Goal: Task Accomplishment & Management: Use online tool/utility

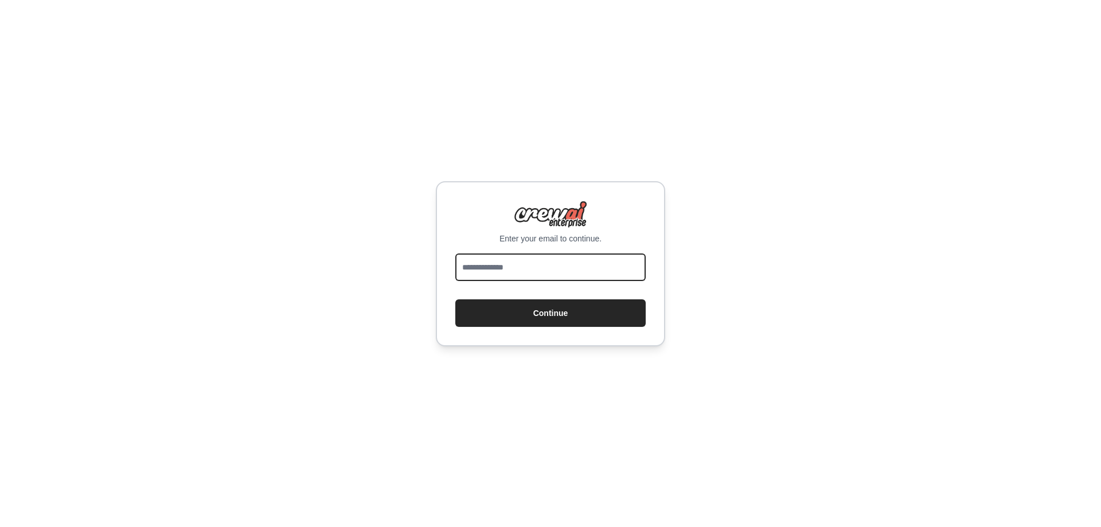
click at [519, 275] on input "email" at bounding box center [550, 267] width 190 height 28
type input "**********"
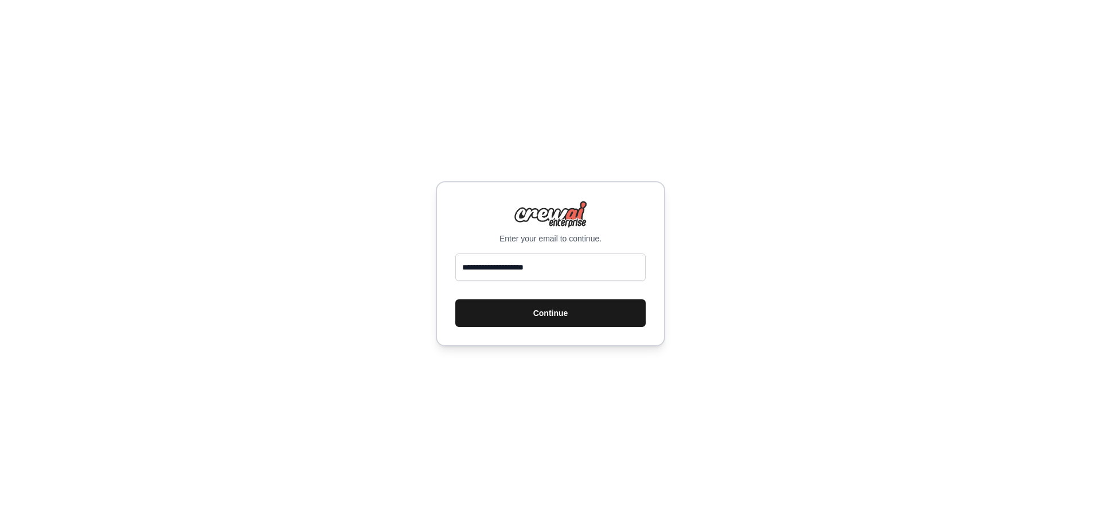
click at [505, 317] on button "Continue" at bounding box center [550, 313] width 190 height 28
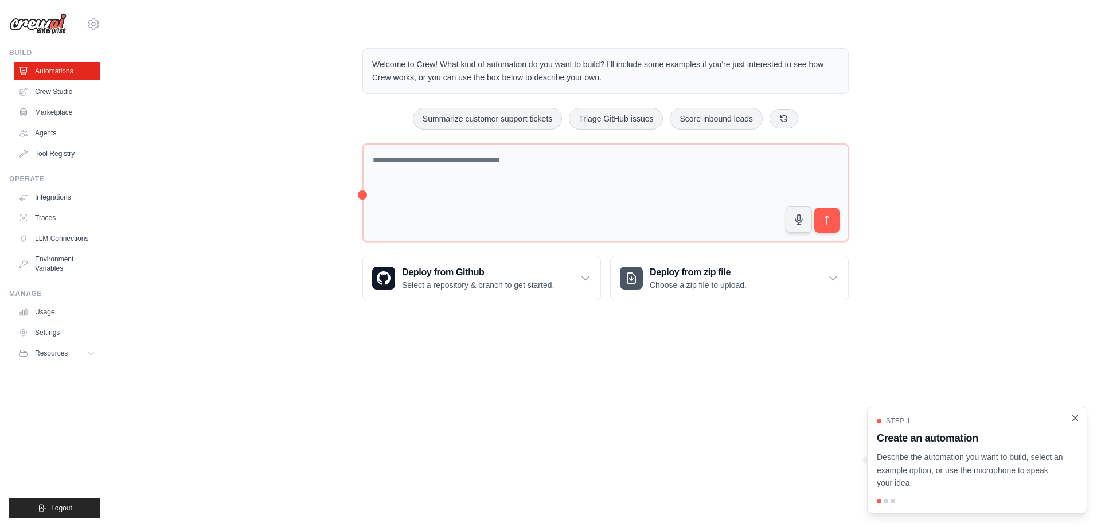
click at [1075, 417] on icon "Close walkthrough" at bounding box center [1075, 417] width 5 height 5
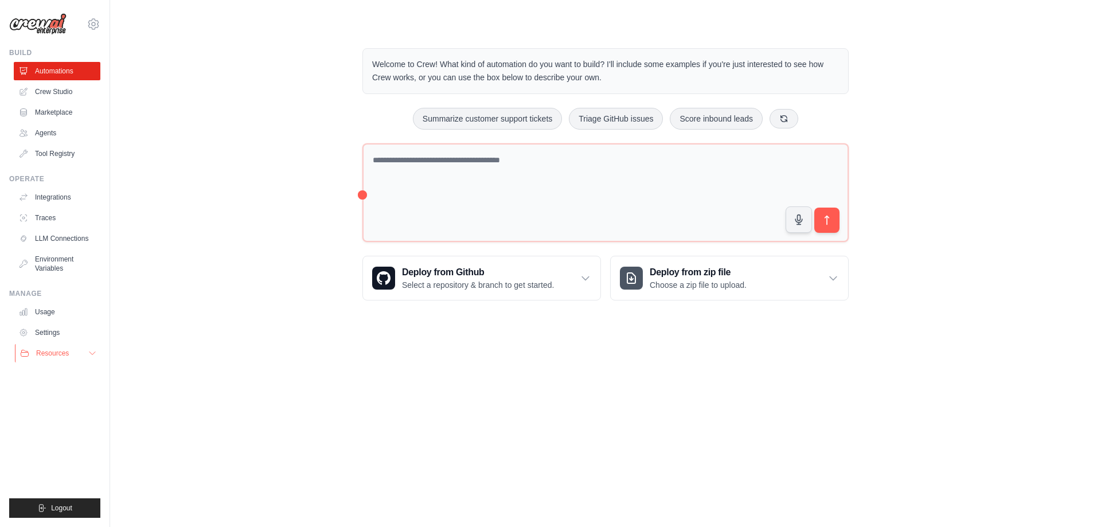
click at [68, 352] on span "Resources" at bounding box center [52, 353] width 33 height 9
click at [54, 327] on link "Settings" at bounding box center [58, 332] width 87 height 18
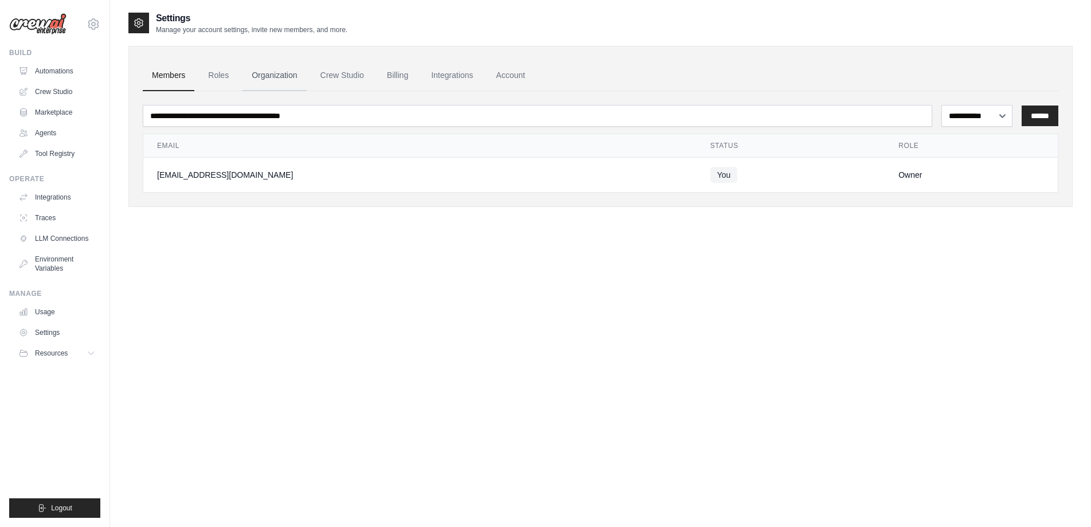
click at [245, 70] on link "Organization" at bounding box center [275, 75] width 64 height 31
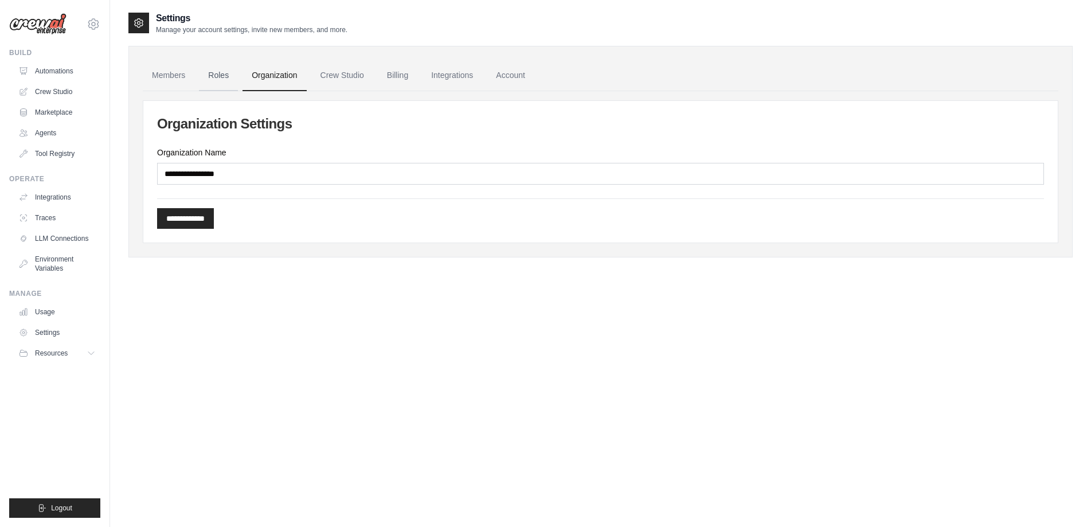
click at [235, 79] on link "Roles" at bounding box center [218, 75] width 39 height 31
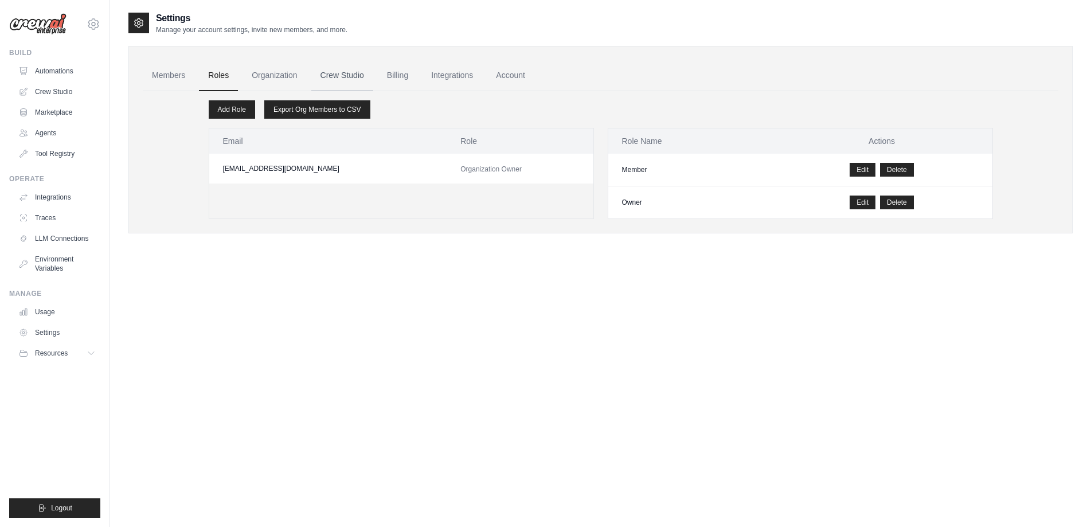
click at [350, 76] on link "Crew Studio" at bounding box center [342, 75] width 62 height 31
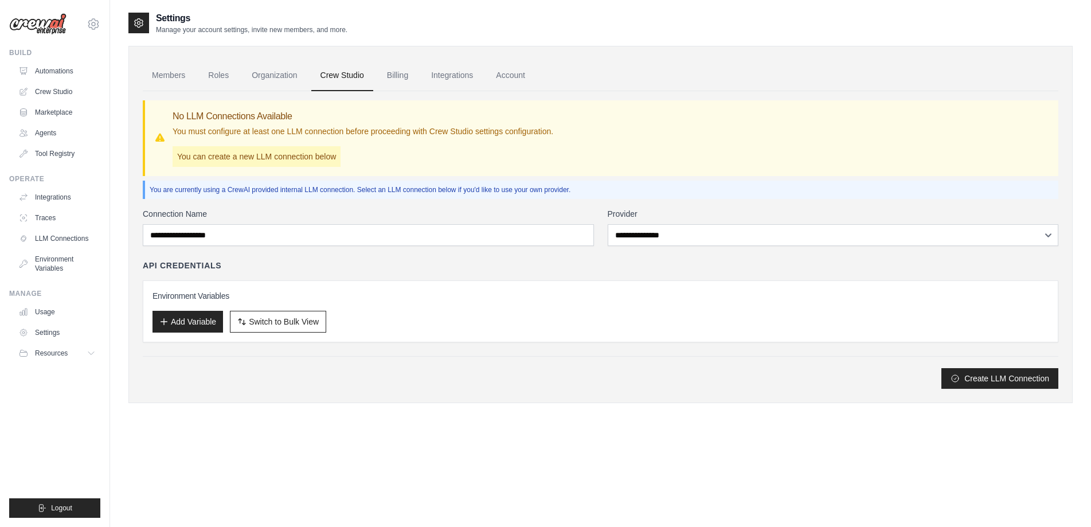
click at [417, 73] on link "Billing" at bounding box center [398, 75] width 40 height 31
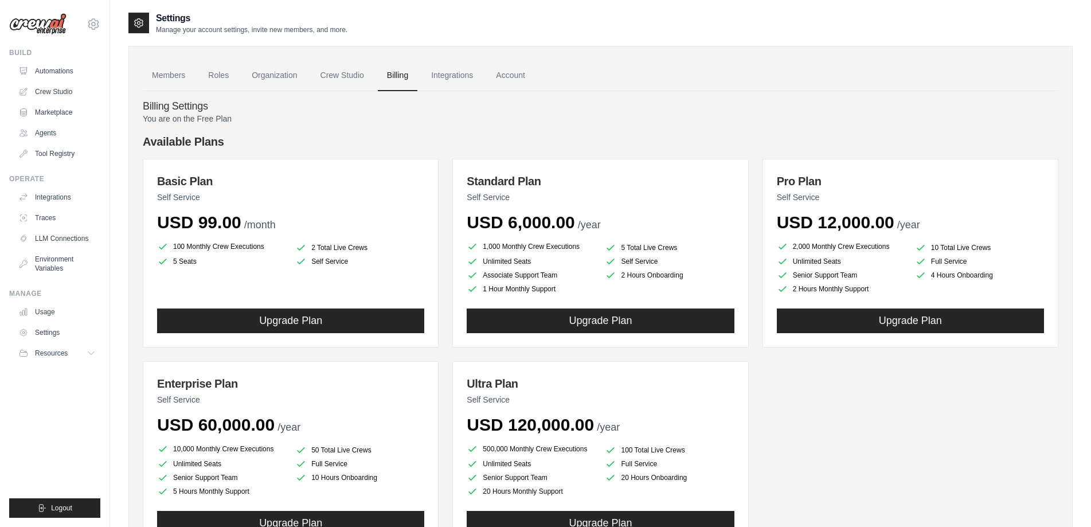
click at [439, 75] on link "Integrations" at bounding box center [452, 75] width 60 height 31
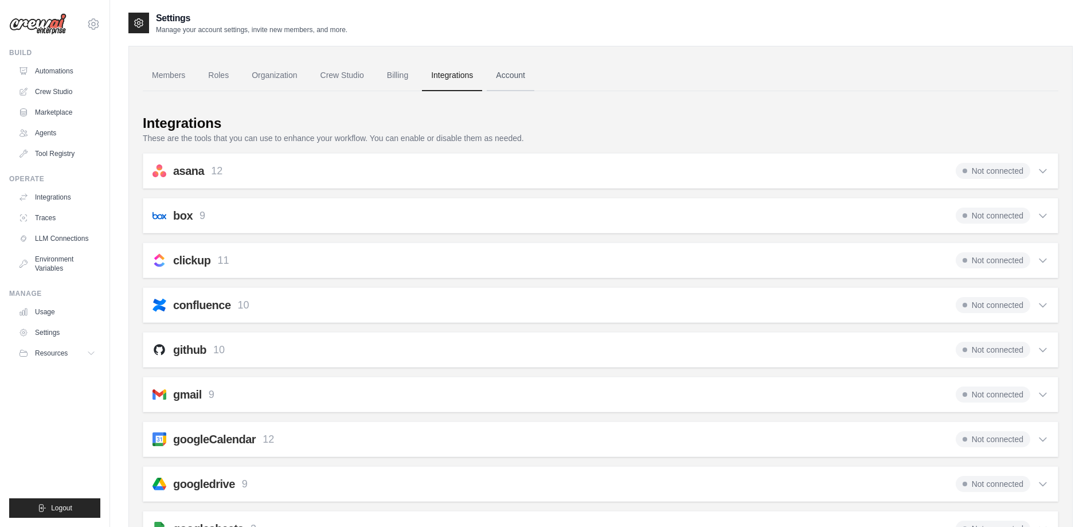
click at [521, 74] on link "Account" at bounding box center [511, 75] width 48 height 31
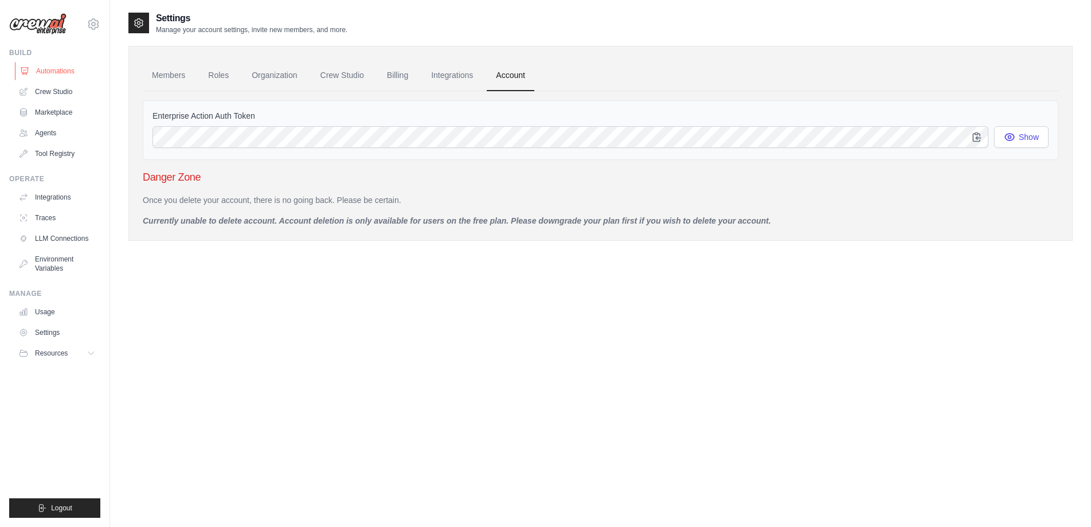
click at [50, 69] on link "Automations" at bounding box center [58, 71] width 87 height 18
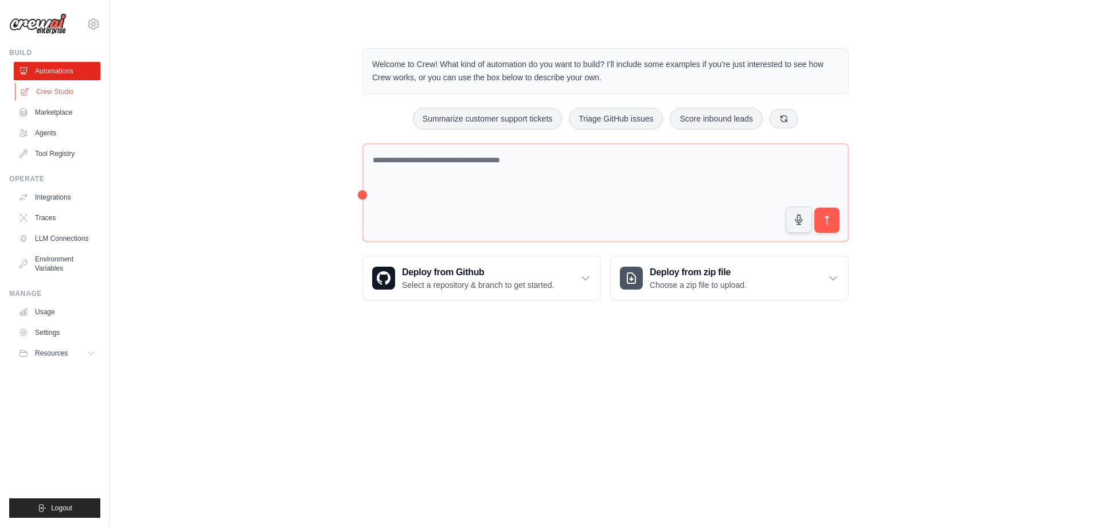
click at [71, 95] on link "Crew Studio" at bounding box center [58, 92] width 87 height 18
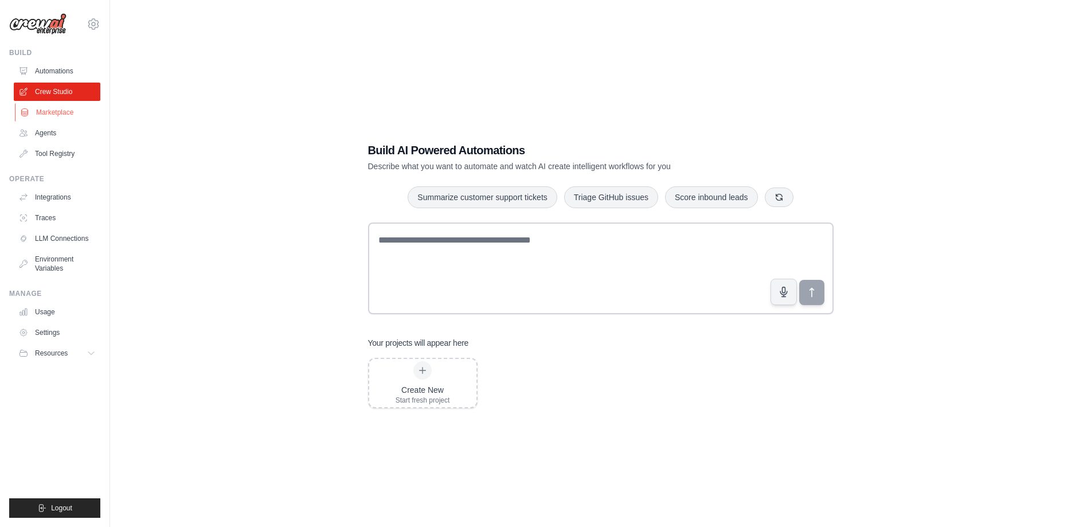
click at [65, 115] on link "Marketplace" at bounding box center [58, 112] width 87 height 18
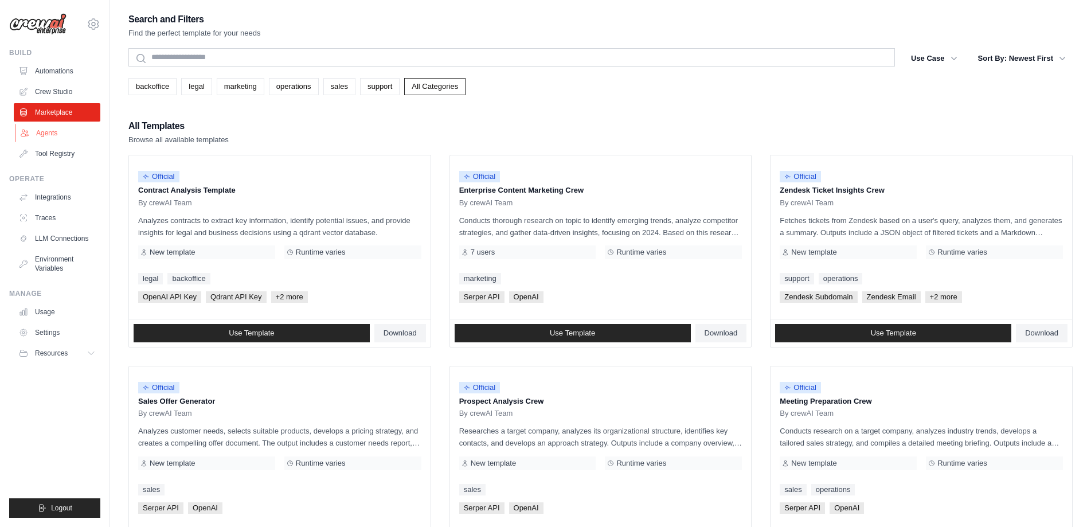
click at [60, 131] on link "Agents" at bounding box center [58, 133] width 87 height 18
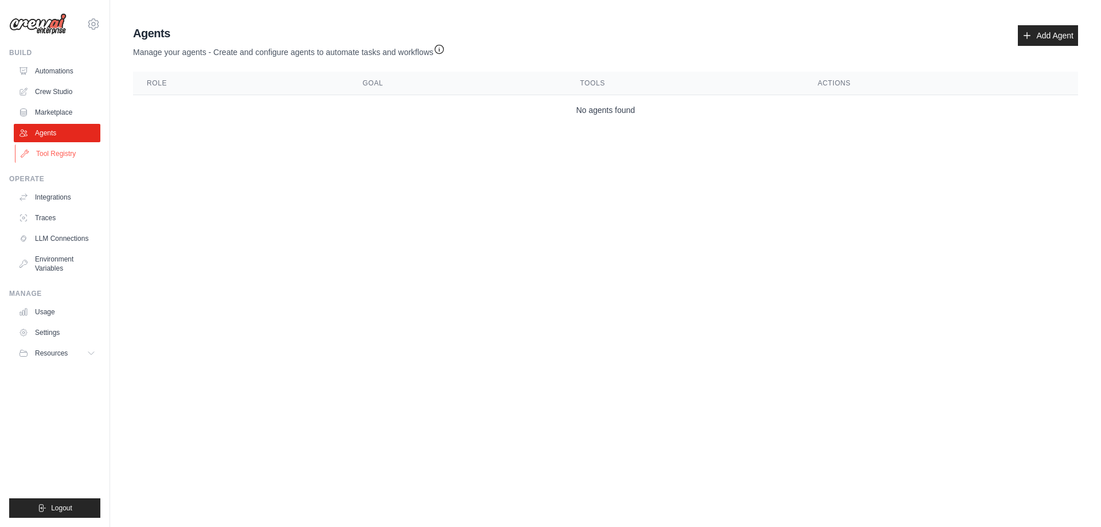
click at [56, 151] on link "Tool Registry" at bounding box center [58, 154] width 87 height 18
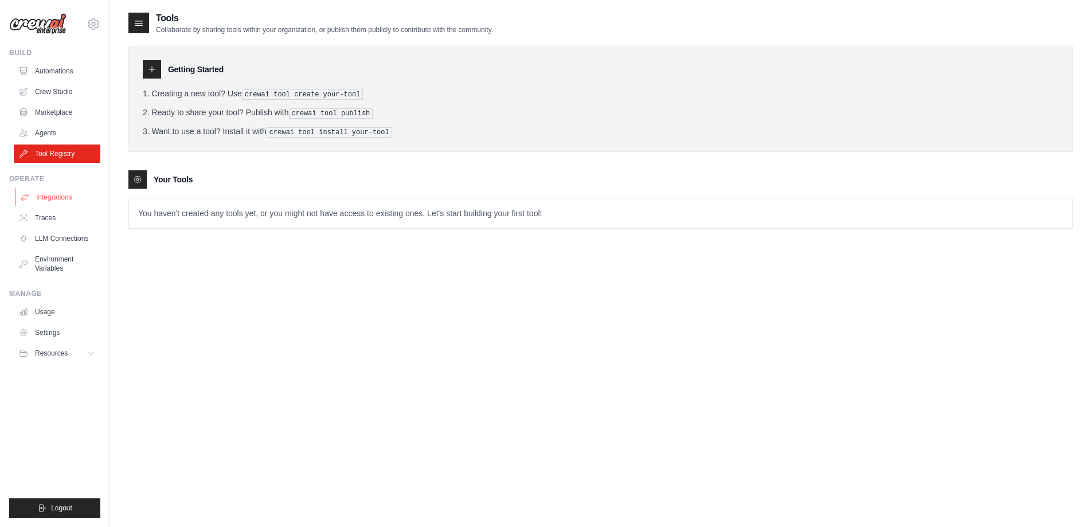
click at [60, 196] on link "Integrations" at bounding box center [58, 197] width 87 height 18
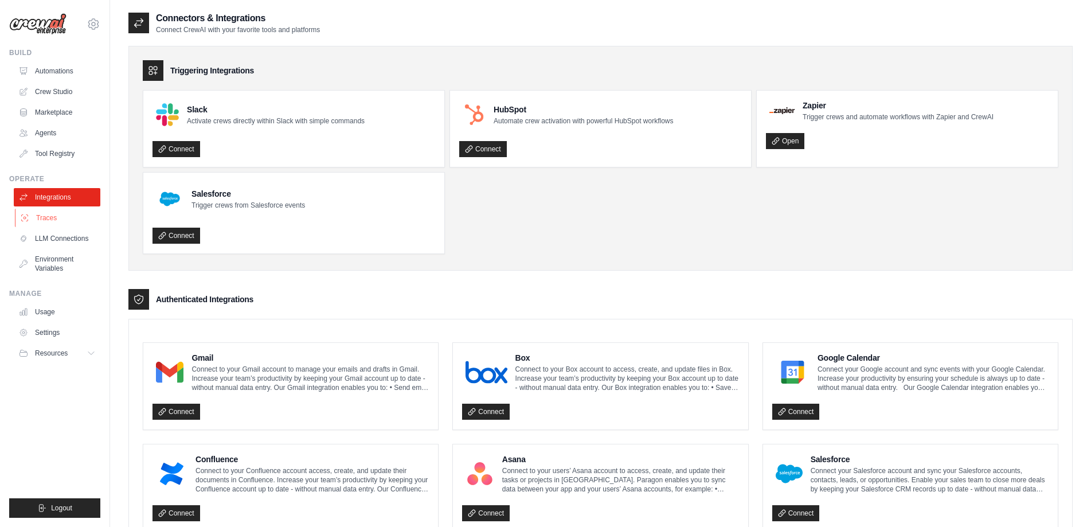
click at [54, 223] on link "Traces" at bounding box center [58, 218] width 87 height 18
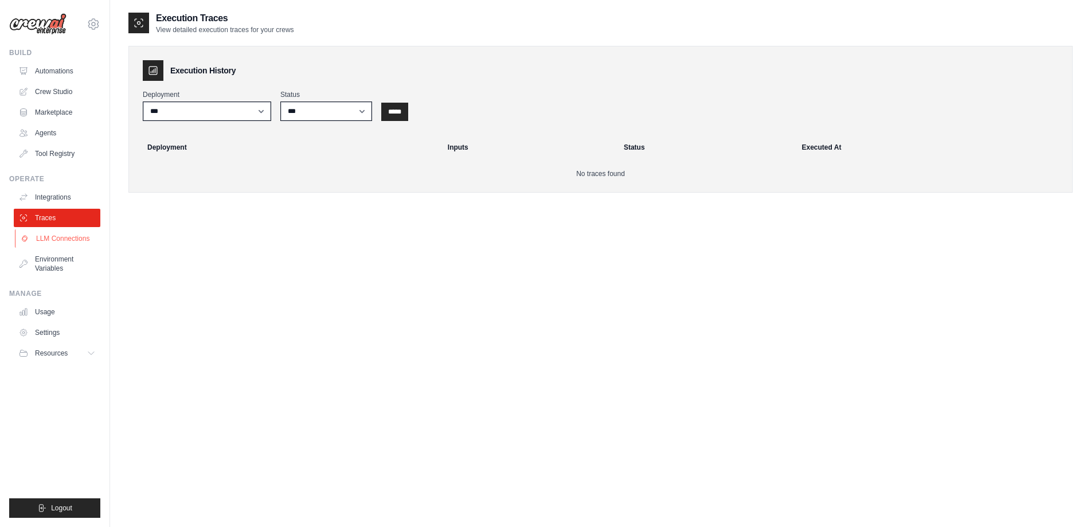
click at [53, 242] on link "LLM Connections" at bounding box center [58, 238] width 87 height 18
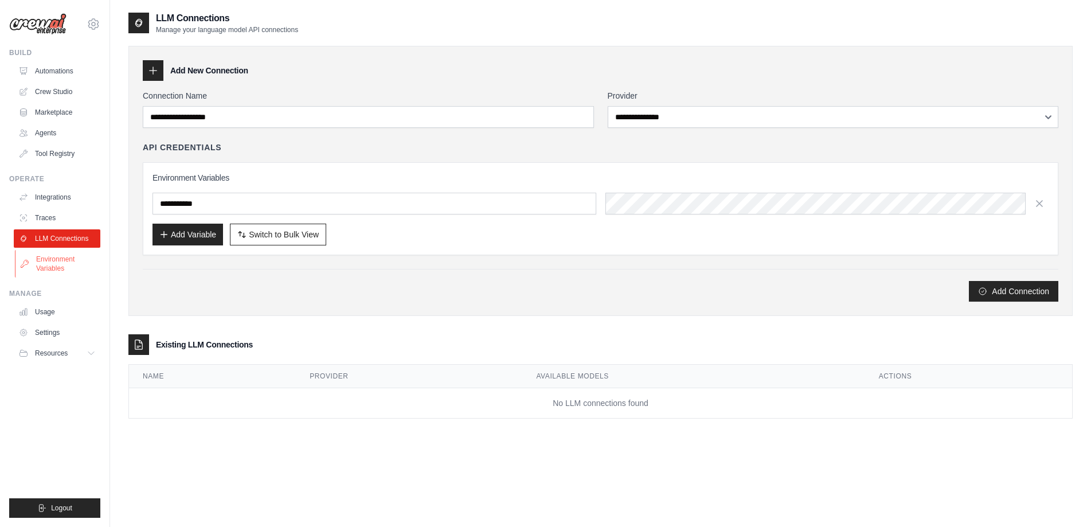
click at [53, 256] on link "Environment Variables" at bounding box center [58, 264] width 87 height 28
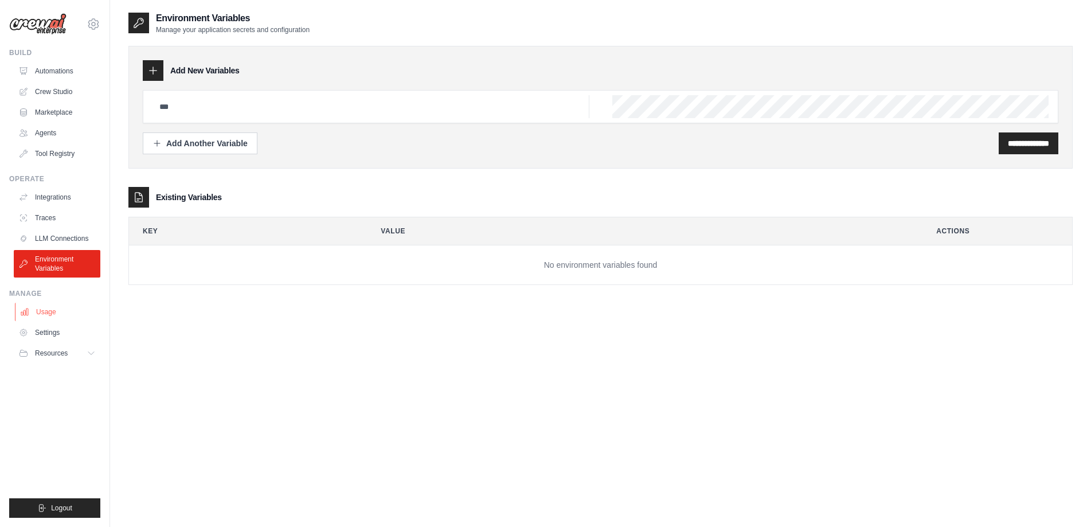
click at [38, 307] on link "Usage" at bounding box center [58, 312] width 87 height 18
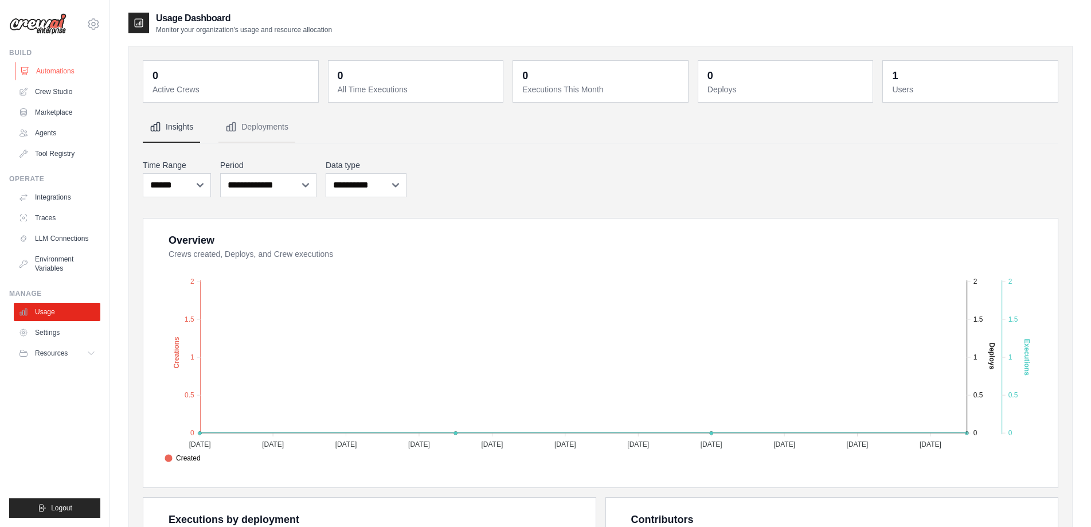
click at [51, 78] on link "Automations" at bounding box center [58, 71] width 87 height 18
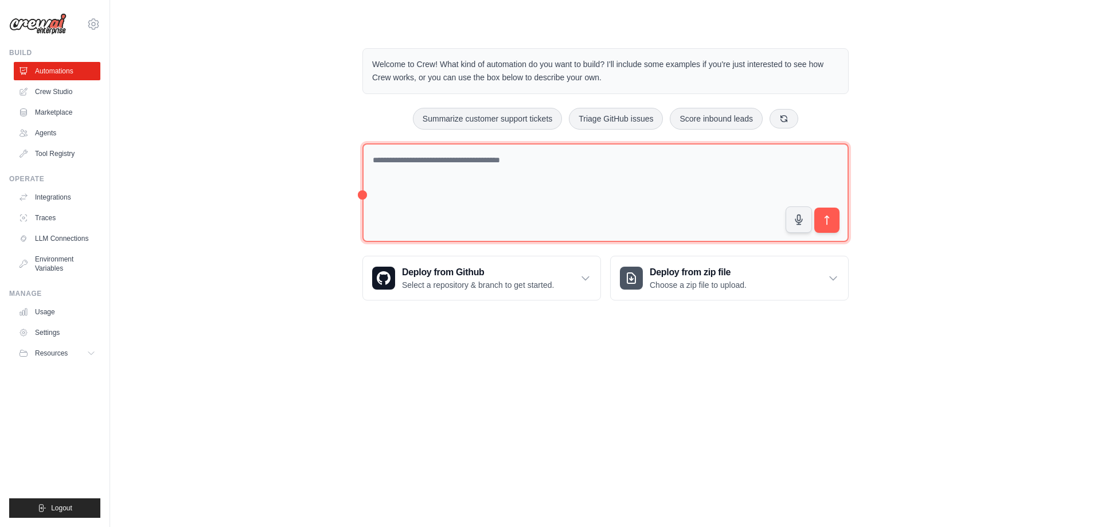
click at [522, 211] on textarea at bounding box center [605, 192] width 486 height 99
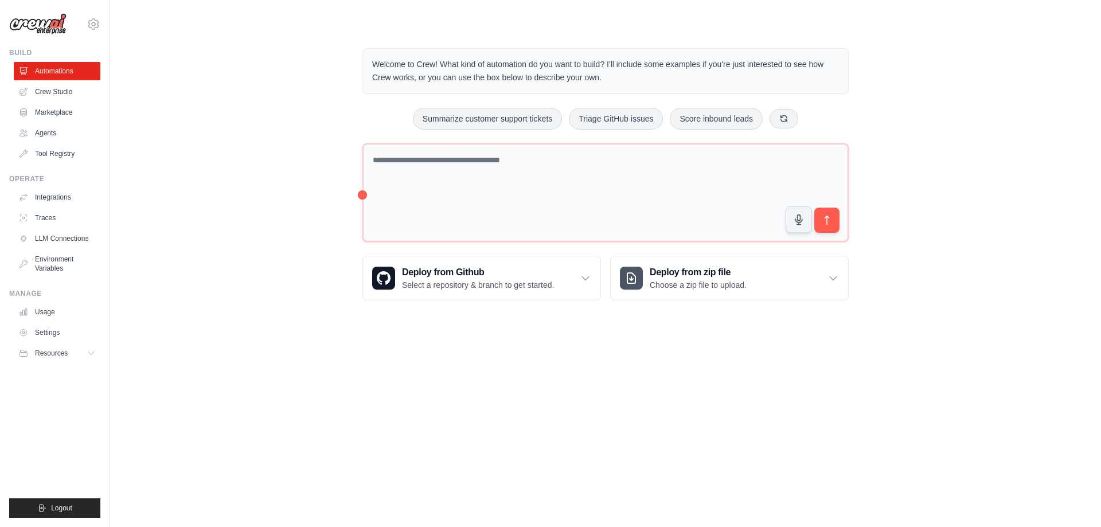
click at [936, 316] on div "Welcome to Crew! What kind of automation do you want to build? I'll include som…" at bounding box center [605, 174] width 954 height 289
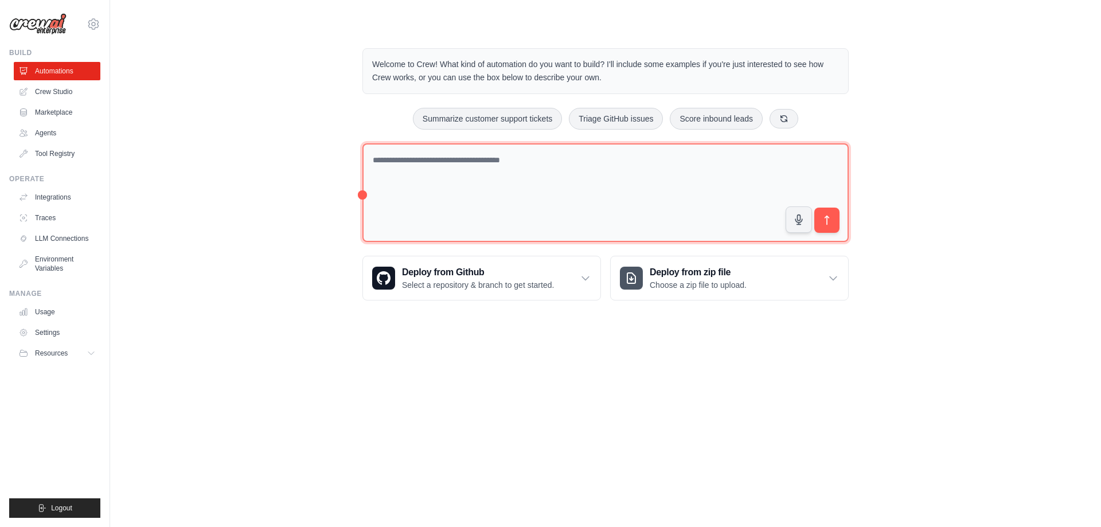
click at [584, 192] on textarea at bounding box center [605, 192] width 486 height 99
type textarea "**********"
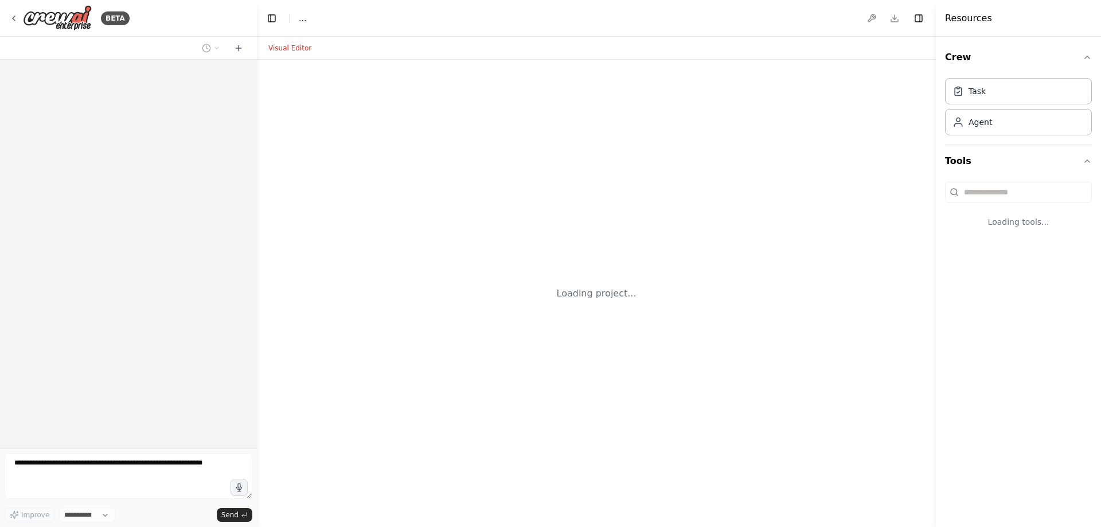
select select "****"
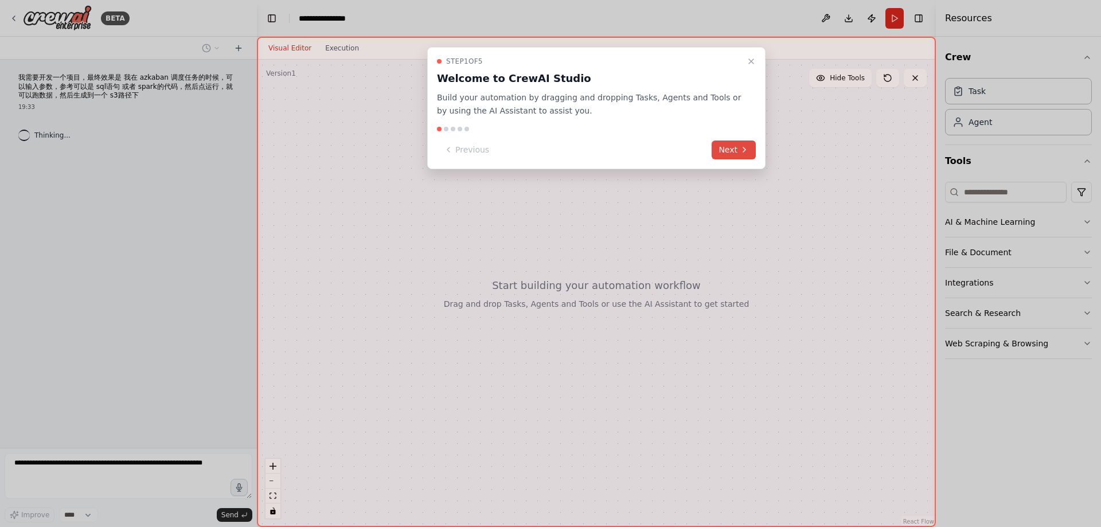
click at [739, 154] on button "Next" at bounding box center [734, 149] width 44 height 19
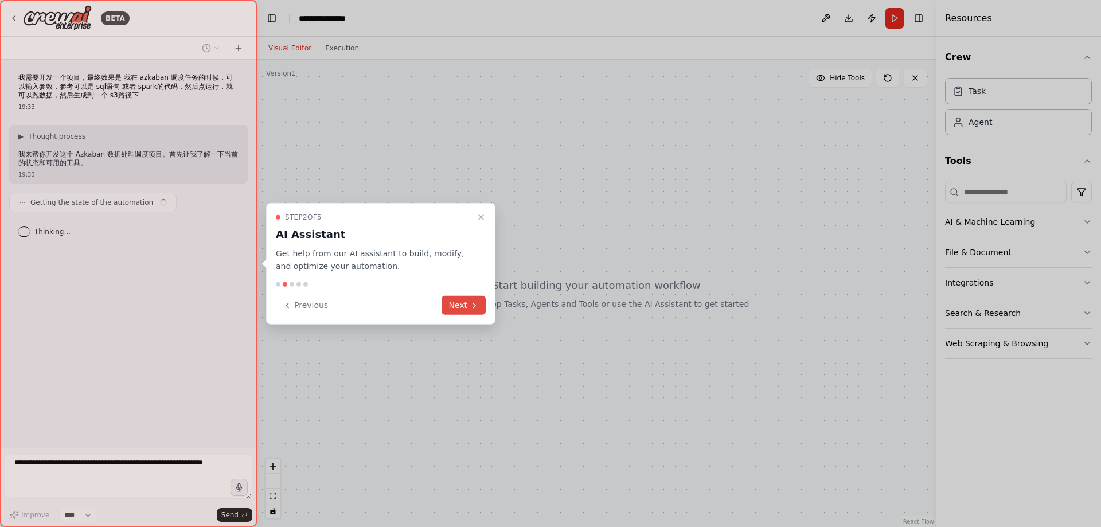
click at [468, 303] on button "Next" at bounding box center [464, 305] width 44 height 19
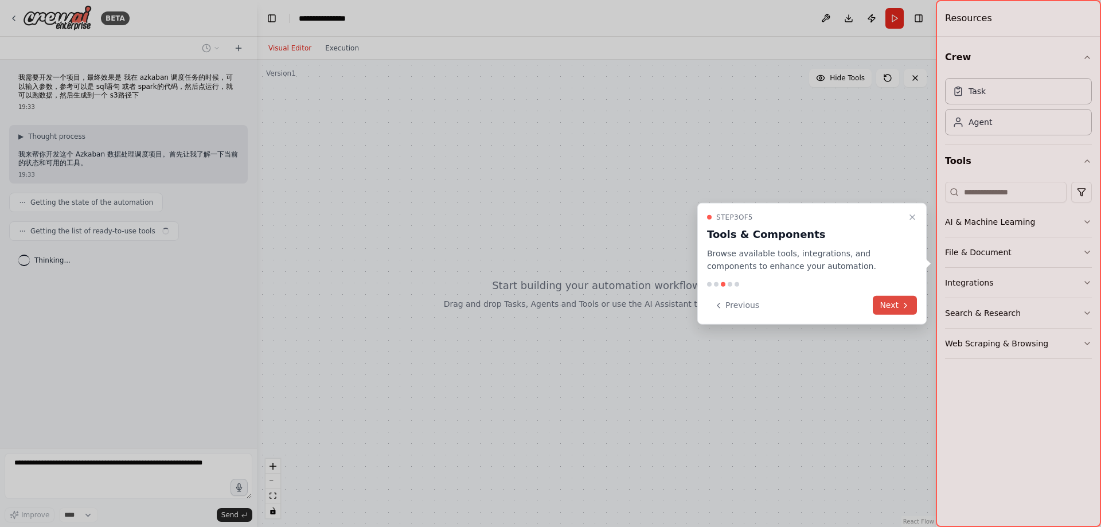
click at [890, 311] on button "Next" at bounding box center [895, 305] width 44 height 19
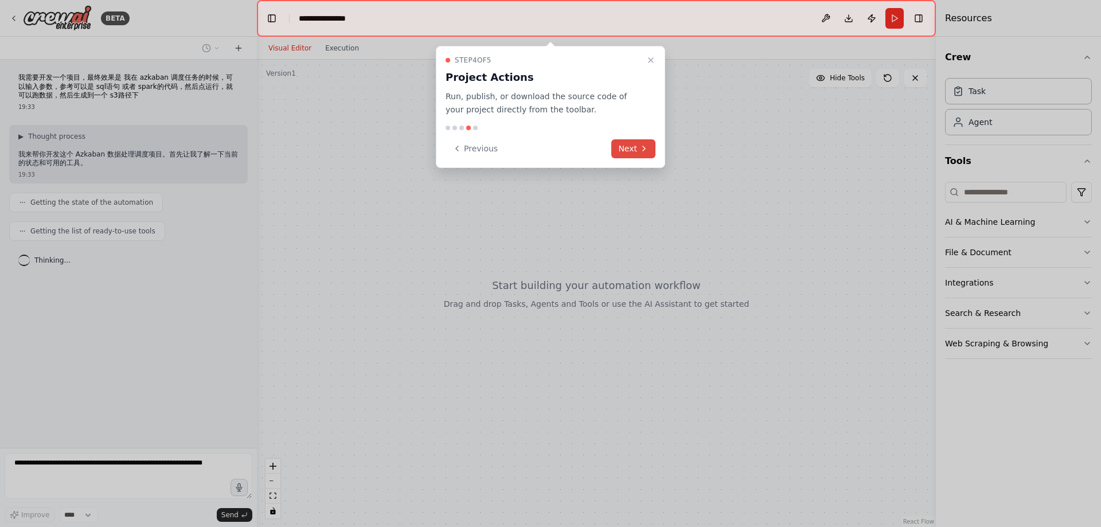
click at [647, 152] on icon at bounding box center [643, 148] width 9 height 9
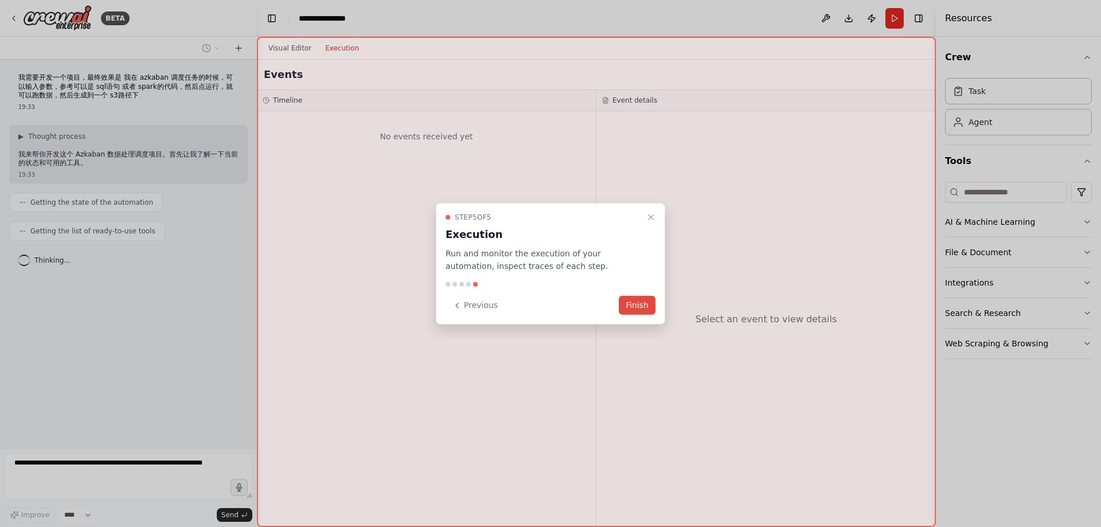
click at [638, 304] on button "Finish" at bounding box center [637, 305] width 37 height 19
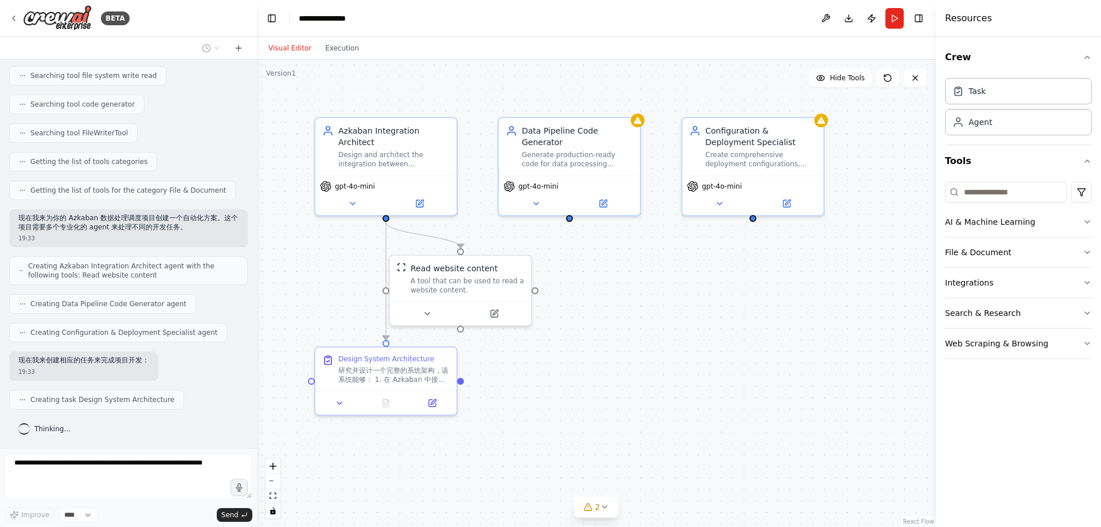
scroll to position [241, 0]
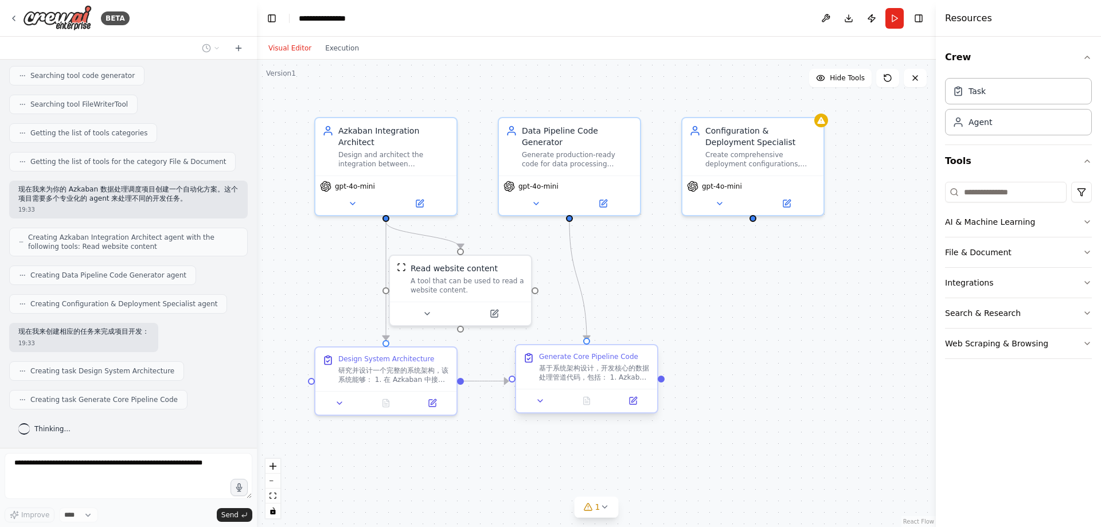
click at [595, 378] on div "基于系统架构设计，开发核心的数据处理管道代码，包括： 1. Azkaban job文件和配置 2. 参数解析和验证模块 3. SQL执行器组件（支持多种SQL…" at bounding box center [594, 373] width 111 height 18
click at [533, 399] on button at bounding box center [541, 401] width 40 height 14
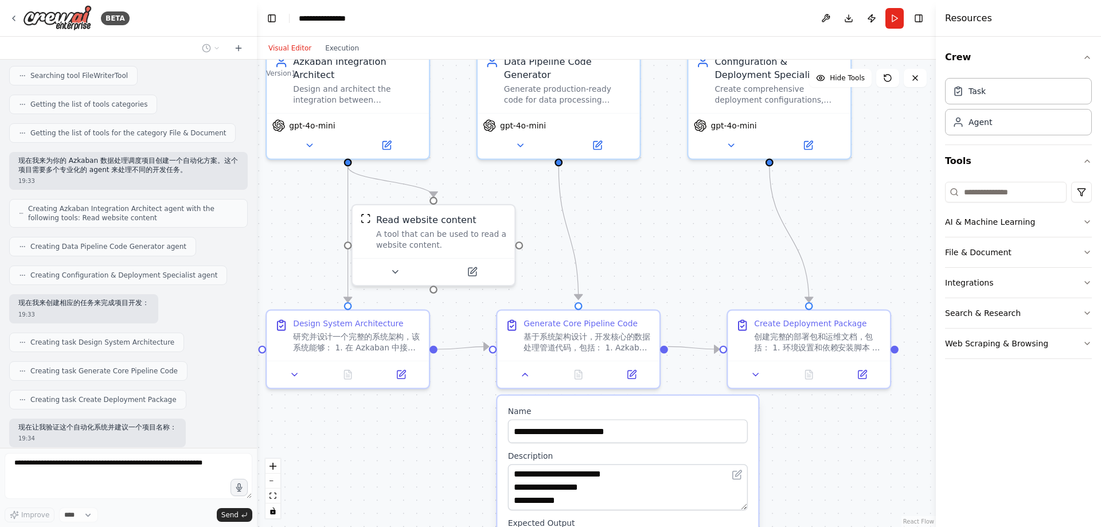
scroll to position [337, 0]
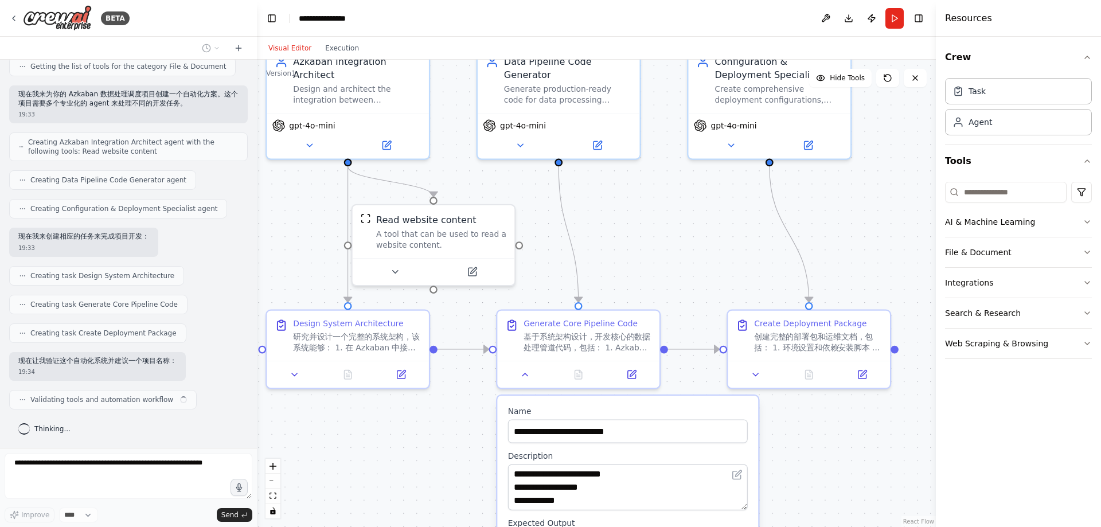
click at [496, 417] on div "**********" at bounding box center [627, 516] width 263 height 243
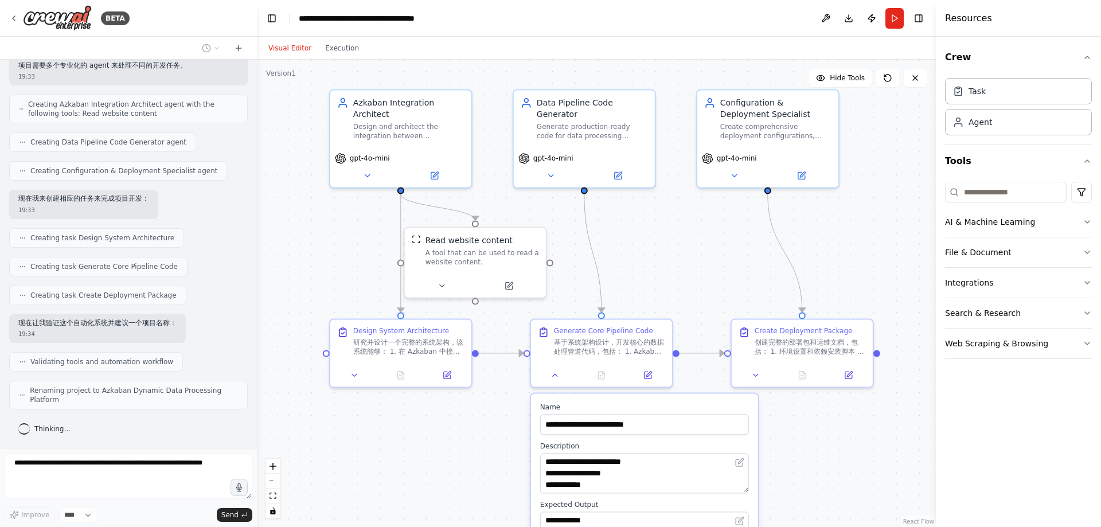
click at [808, 426] on div ".deletable-edge-delete-btn { width: 20px; height: 20px; border: 0px solid #ffff…" at bounding box center [596, 293] width 679 height 467
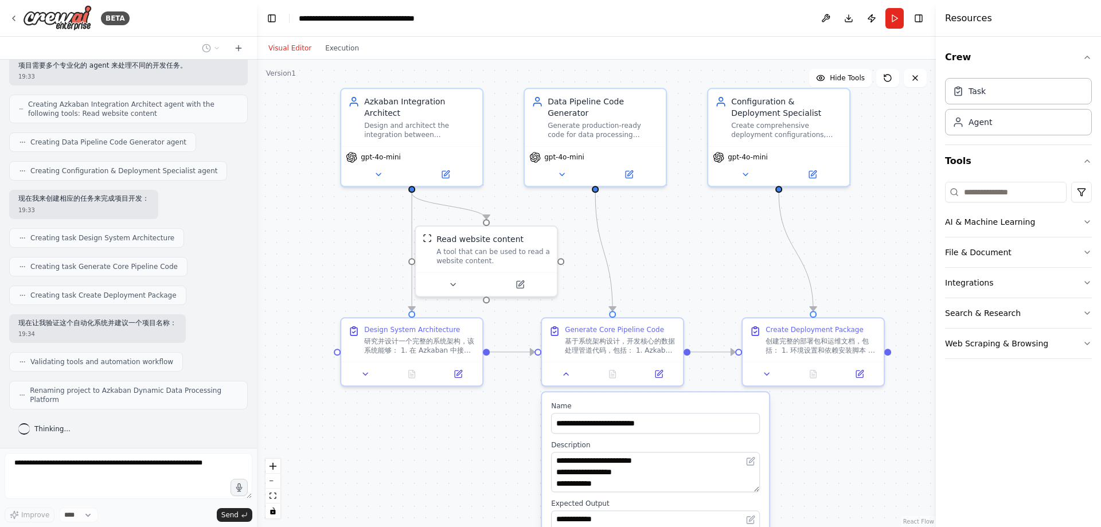
click at [489, 441] on div ".deletable-edge-delete-btn { width: 20px; height: 20px; border: 0px solid #ffff…" at bounding box center [596, 293] width 679 height 467
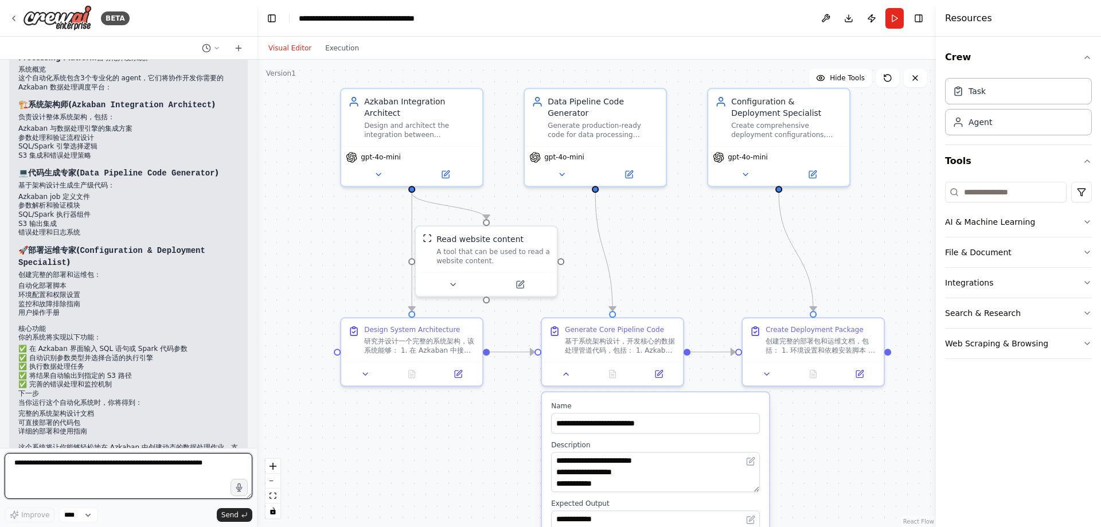
scroll to position [810, 0]
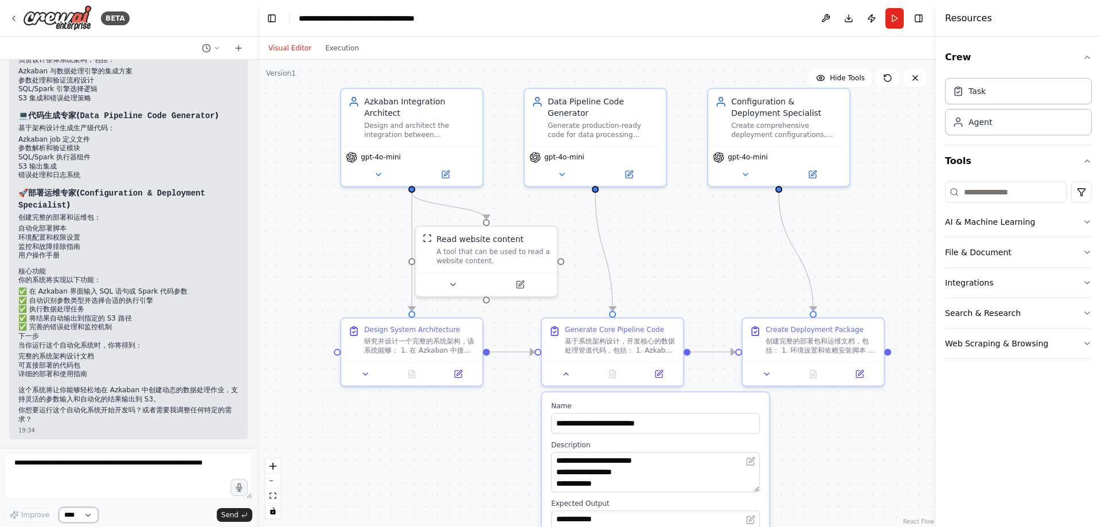
click at [76, 512] on select "****" at bounding box center [78, 515] width 39 height 15
click at [123, 473] on textarea at bounding box center [129, 476] width 248 height 46
type textarea "****"
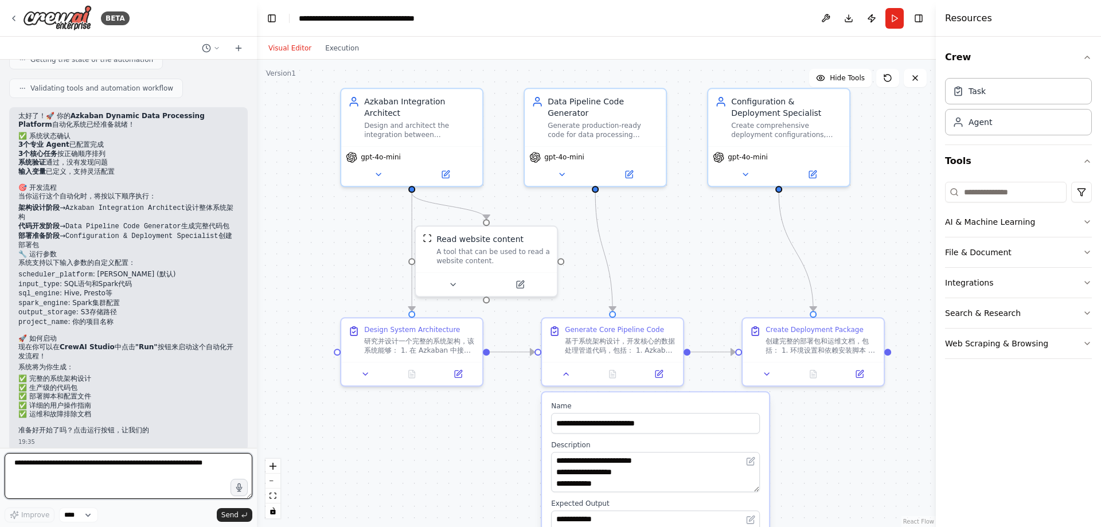
scroll to position [1326, 0]
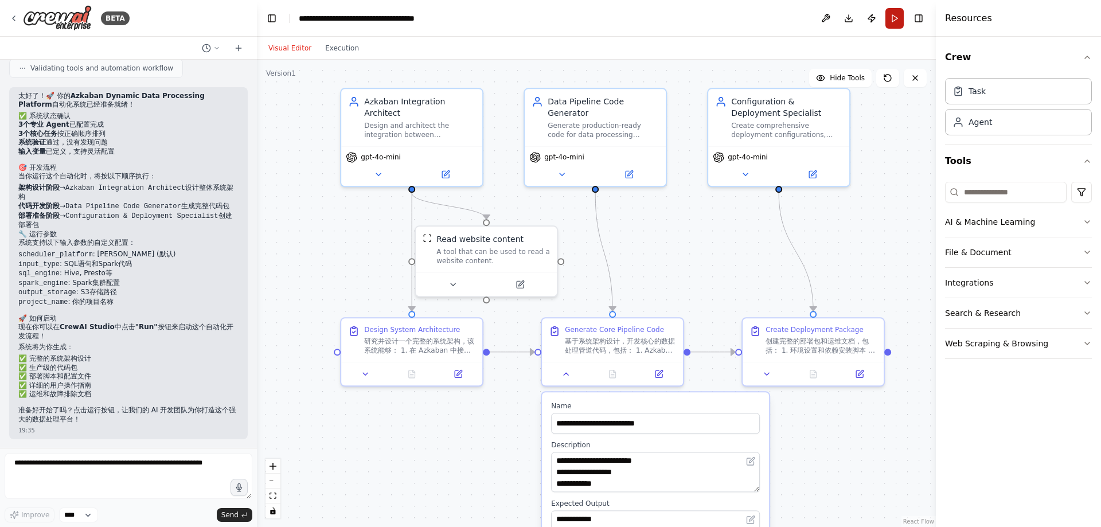
click at [895, 19] on button "Run" at bounding box center [894, 18] width 18 height 21
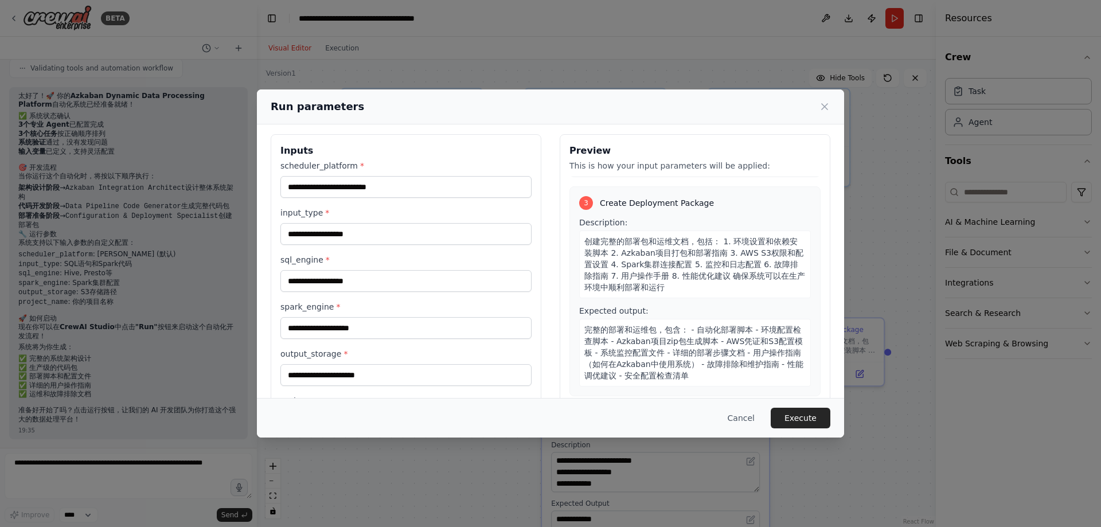
scroll to position [0, 0]
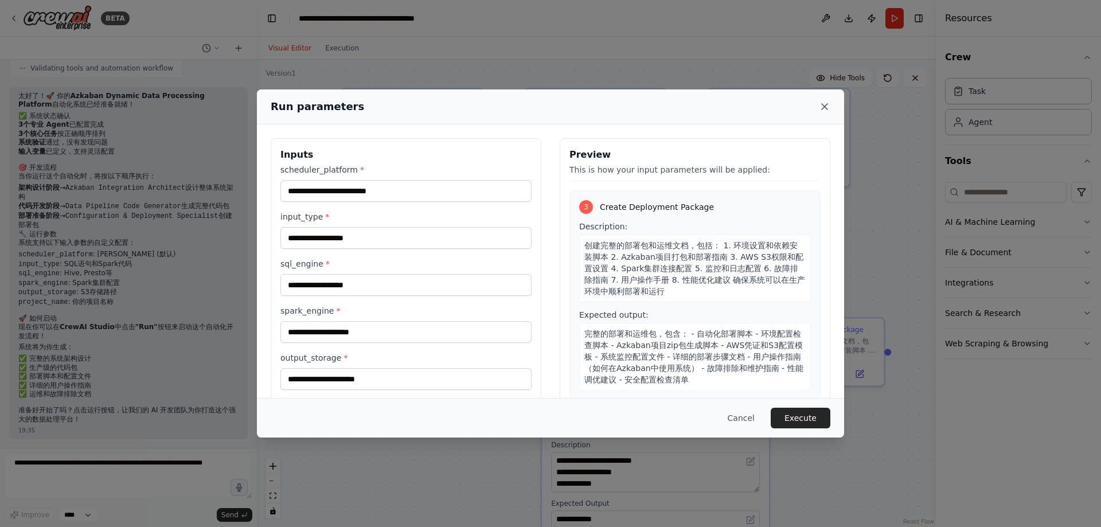
click at [825, 103] on icon at bounding box center [824, 106] width 11 height 11
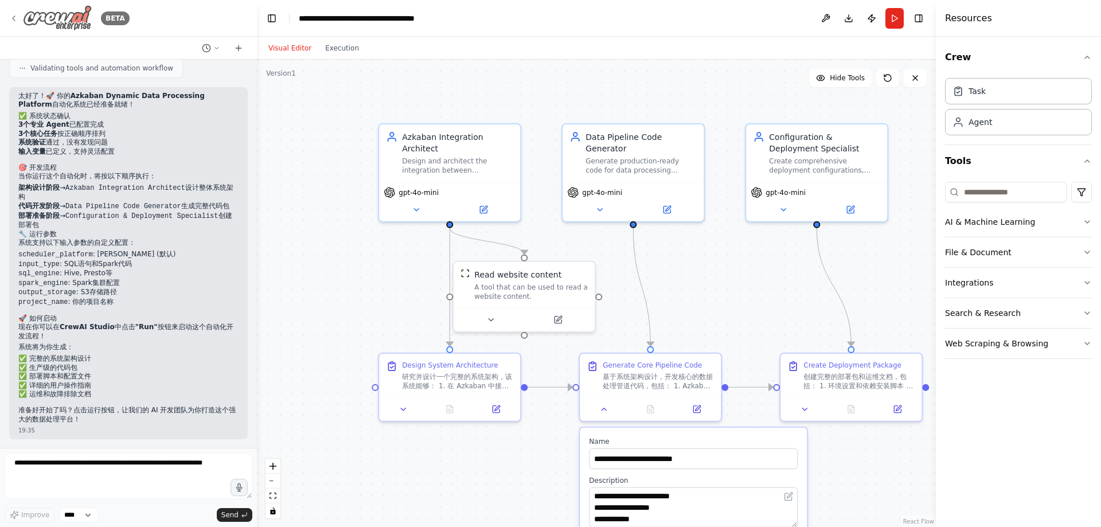
click at [91, 22] on img at bounding box center [57, 18] width 69 height 26
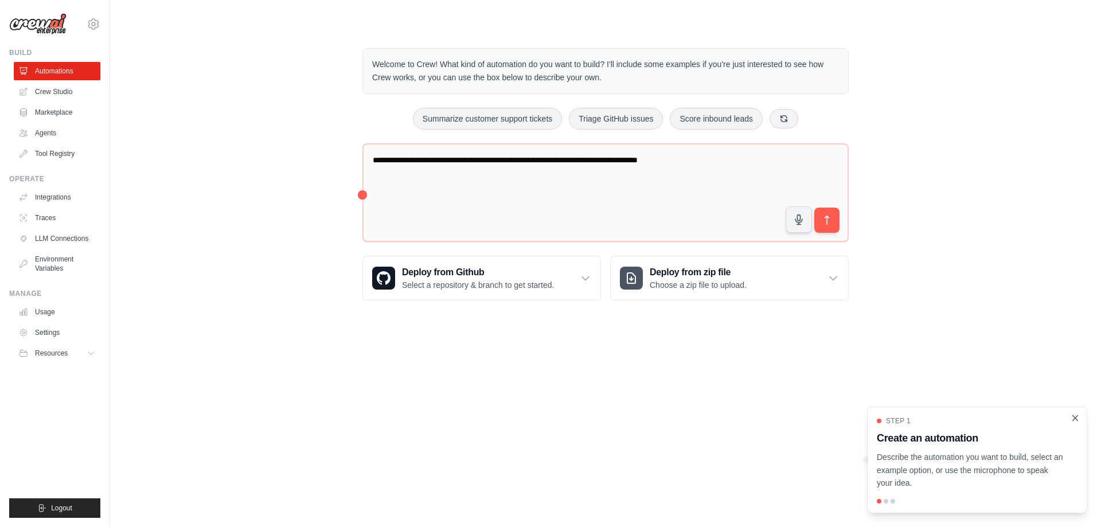
click at [1074, 420] on icon "Close walkthrough" at bounding box center [1075, 417] width 5 height 5
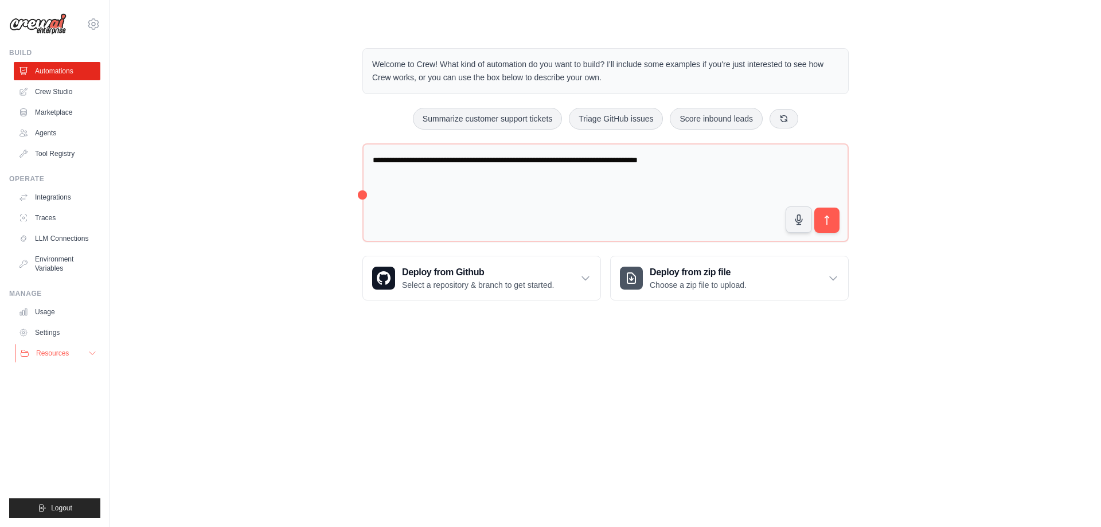
click at [44, 353] on span "Resources" at bounding box center [52, 353] width 33 height 9
click at [46, 392] on span "GitHub" at bounding box center [51, 391] width 21 height 9
